Goal: Task Accomplishment & Management: Complete application form

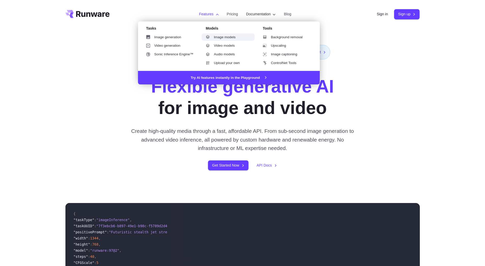
click at [221, 40] on link "Image models" at bounding box center [228, 37] width 53 height 8
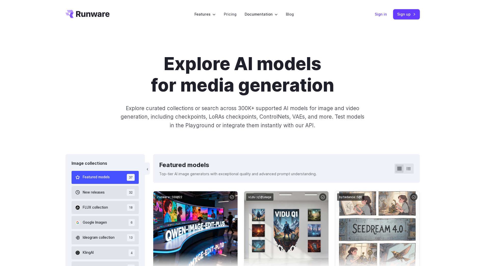
click at [380, 15] on link "Sign in" at bounding box center [381, 14] width 12 height 6
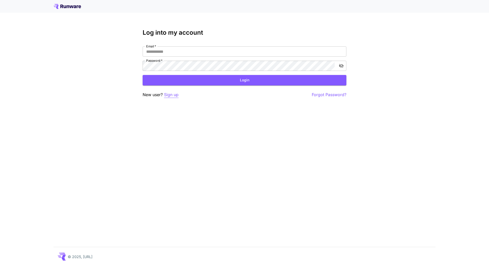
click at [166, 96] on p "Sign up" at bounding box center [171, 94] width 15 height 6
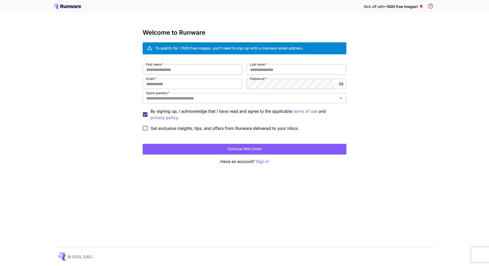
click at [168, 71] on input "First name   *" at bounding box center [193, 69] width 100 height 10
type input "*"
